Goal: Find specific page/section: Find specific page/section

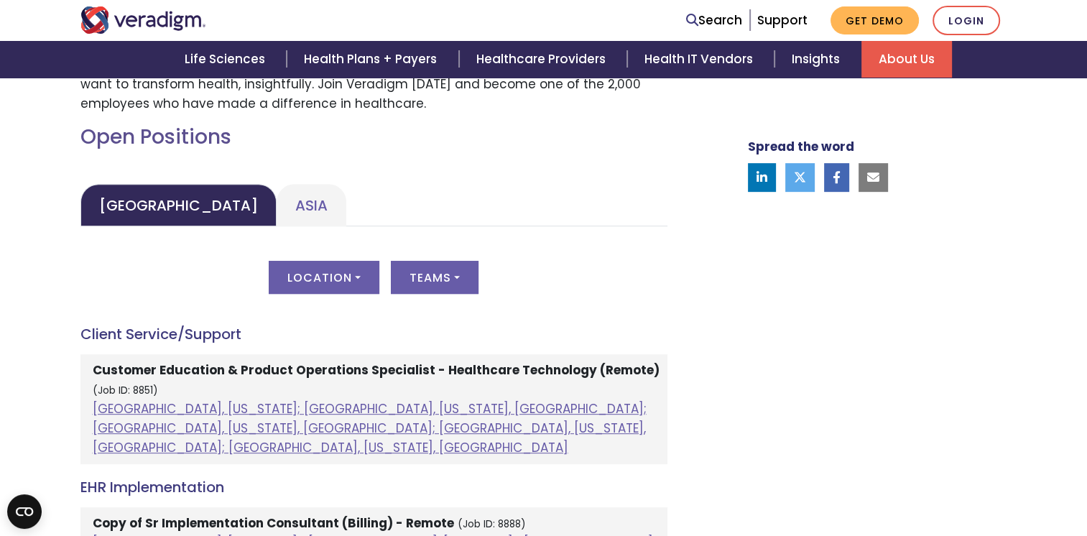
scroll to position [617, 0]
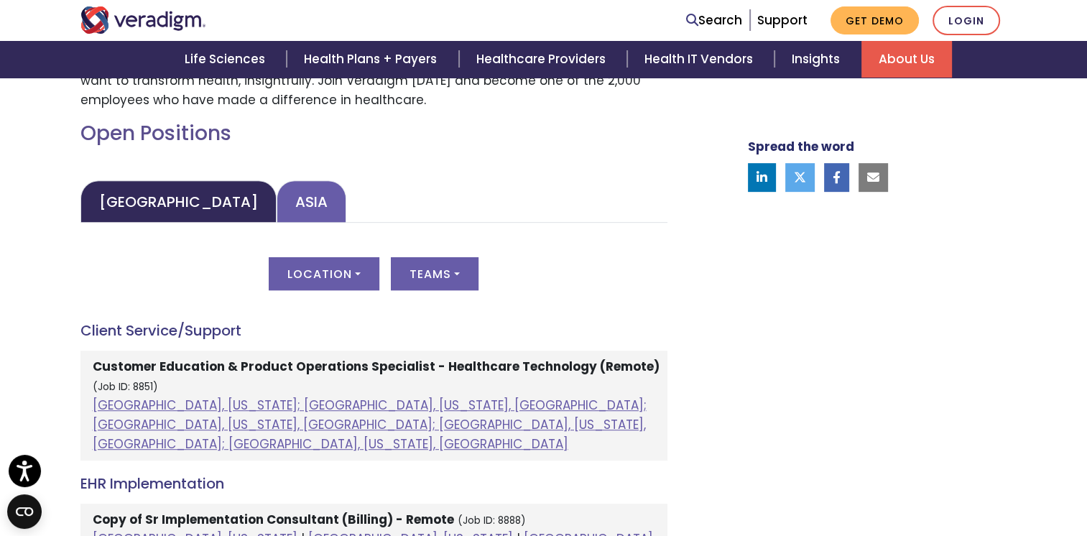
click at [277, 187] on link "Asia" at bounding box center [312, 201] width 70 height 42
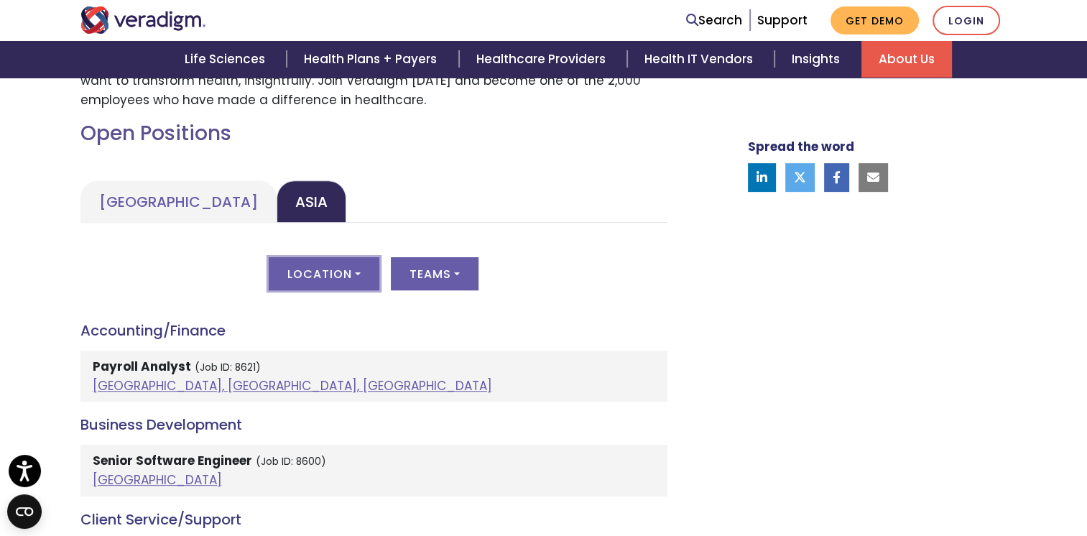
click at [346, 269] on button "Location" at bounding box center [324, 273] width 111 height 33
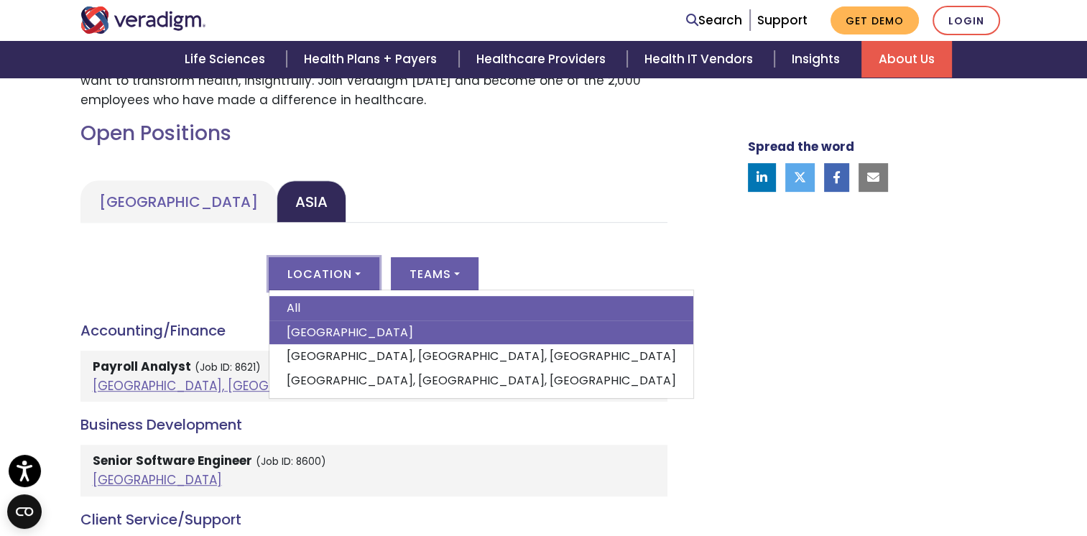
click at [289, 334] on link "[GEOGRAPHIC_DATA]" at bounding box center [481, 332] width 424 height 24
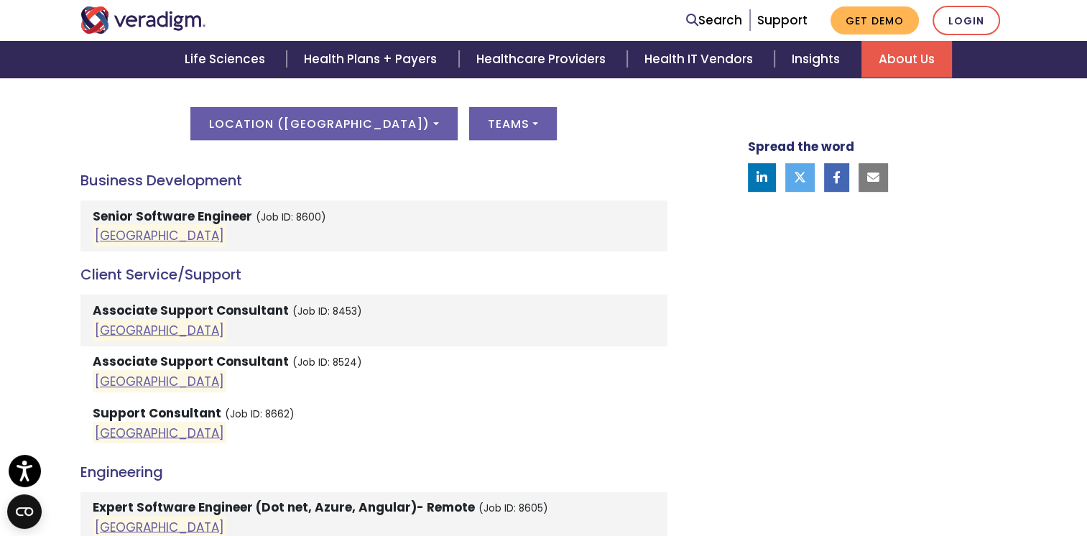
scroll to position [779, 0]
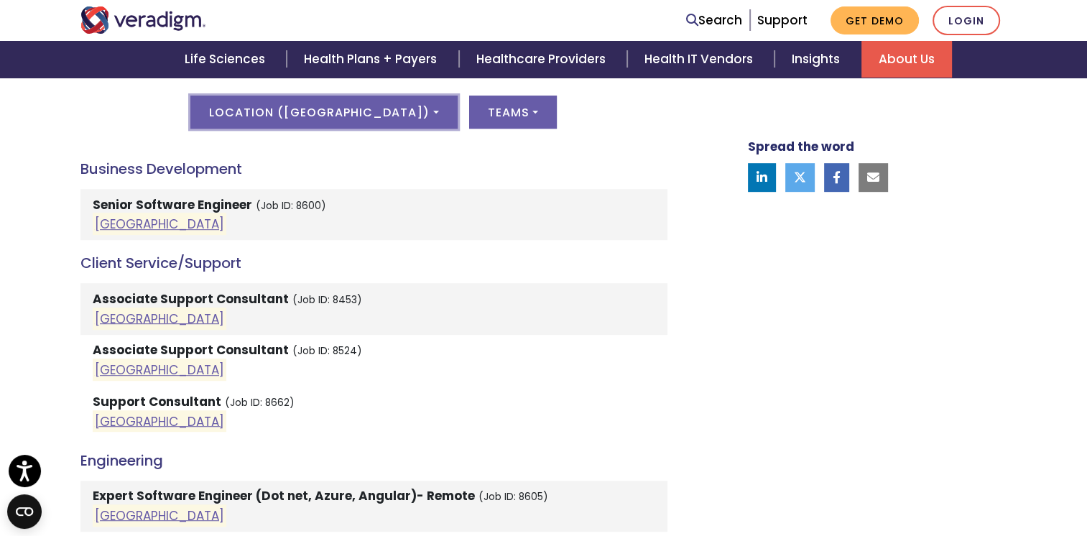
click at [325, 113] on button "Location ( India )" at bounding box center [323, 112] width 266 height 33
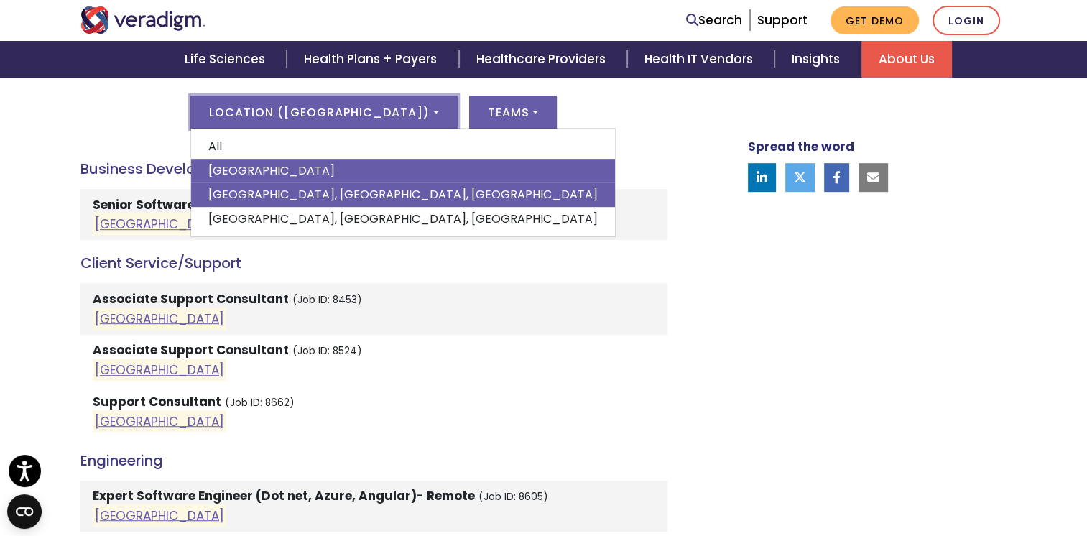
click at [342, 195] on link "[GEOGRAPHIC_DATA], [GEOGRAPHIC_DATA], [GEOGRAPHIC_DATA]" at bounding box center [403, 194] width 424 height 24
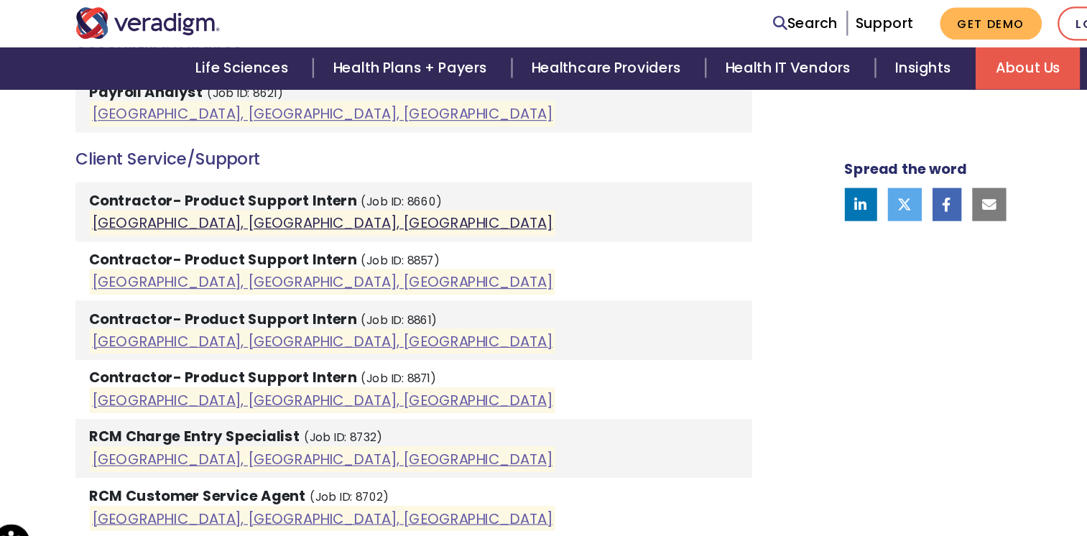
scroll to position [838, 0]
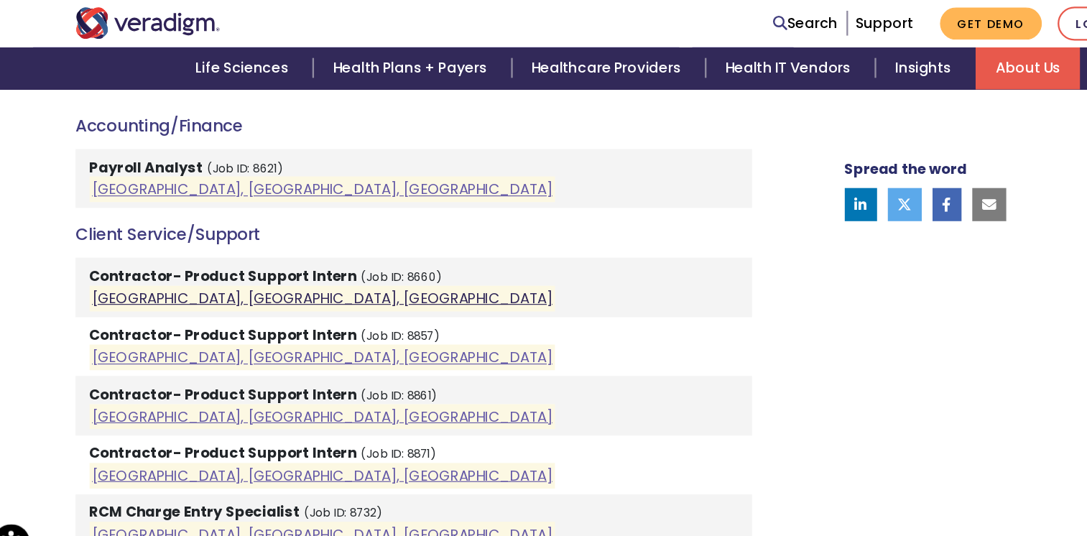
click at [144, 263] on link "[GEOGRAPHIC_DATA], [GEOGRAPHIC_DATA], [GEOGRAPHIC_DATA]" at bounding box center [294, 258] width 399 height 17
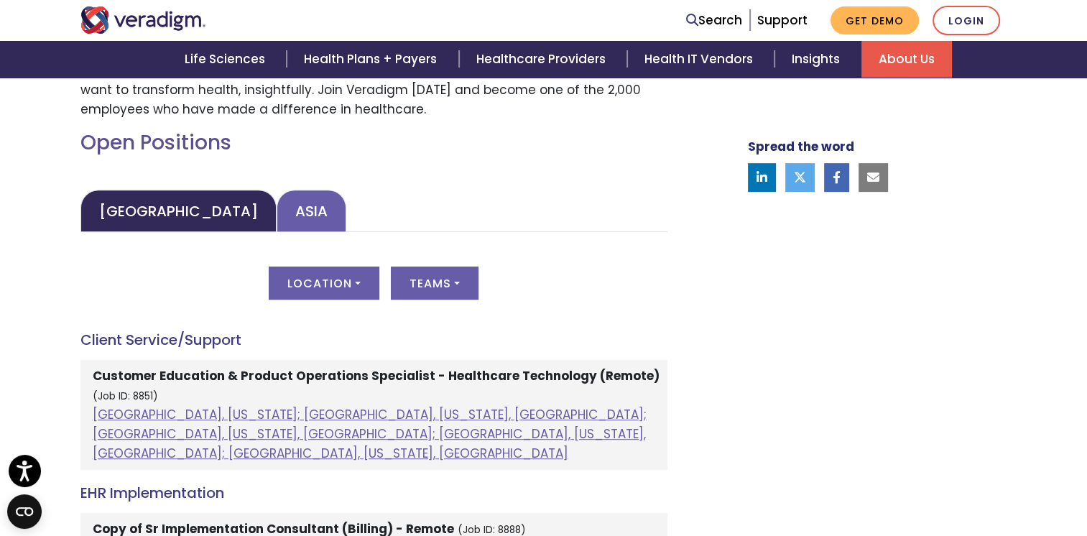
scroll to position [608, 0]
click at [284, 199] on link "Asia" at bounding box center [312, 210] width 70 height 42
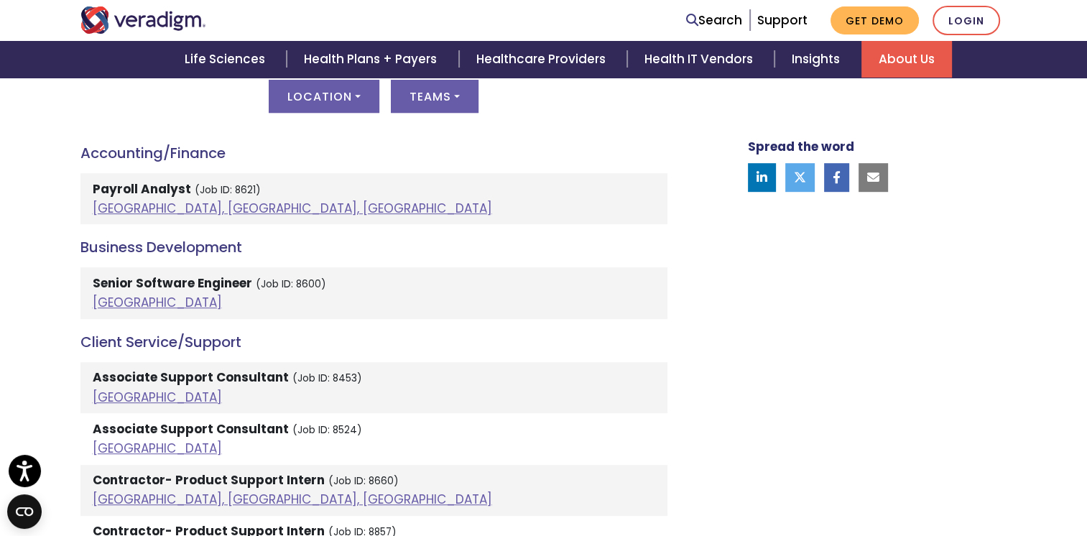
scroll to position [925, 0]
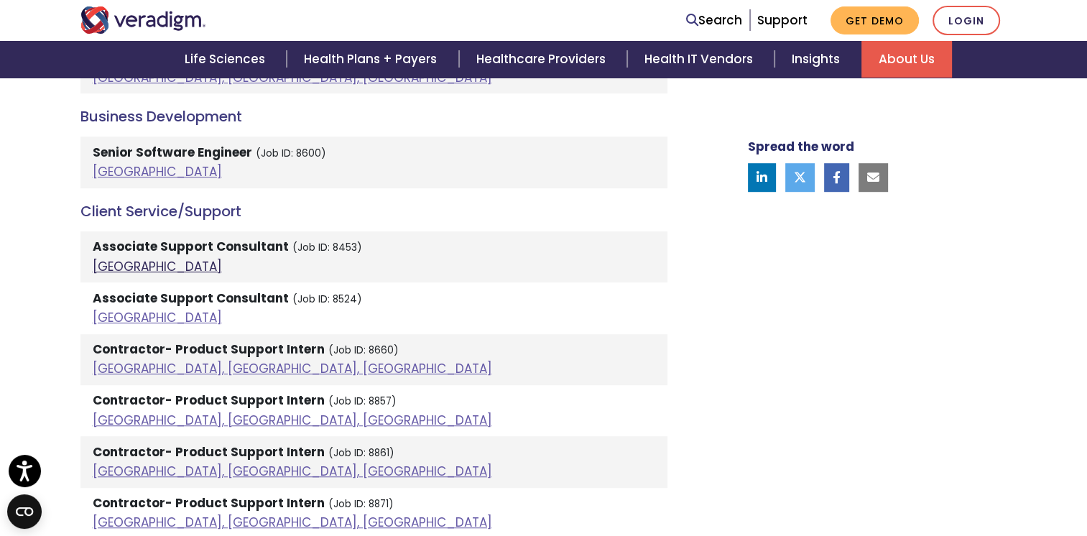
click at [115, 273] on link "[GEOGRAPHIC_DATA]" at bounding box center [157, 266] width 129 height 17
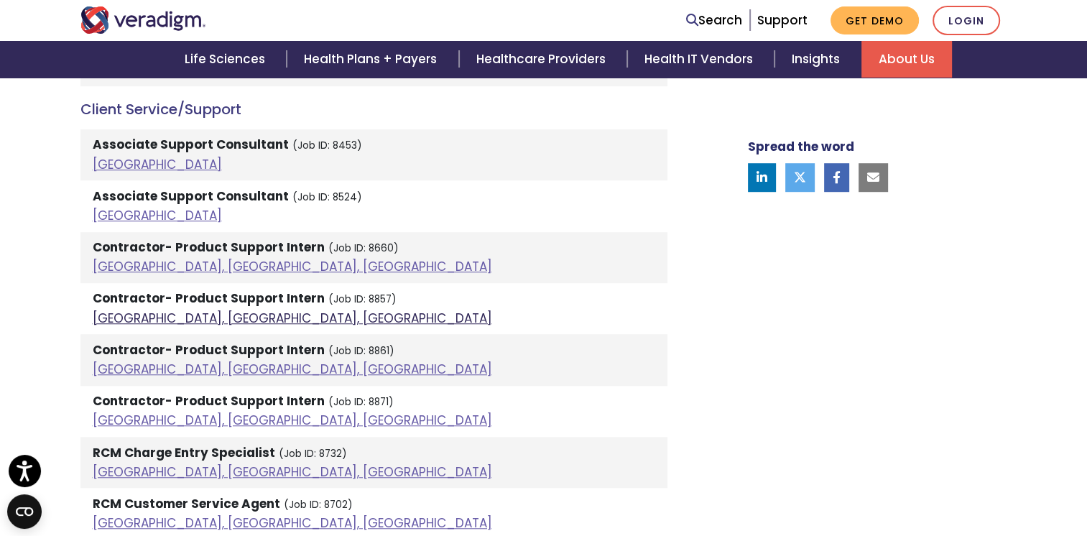
click at [213, 315] on link "[GEOGRAPHIC_DATA], [GEOGRAPHIC_DATA], [GEOGRAPHIC_DATA]" at bounding box center [292, 318] width 399 height 17
